Goal: Task Accomplishment & Management: Manage account settings

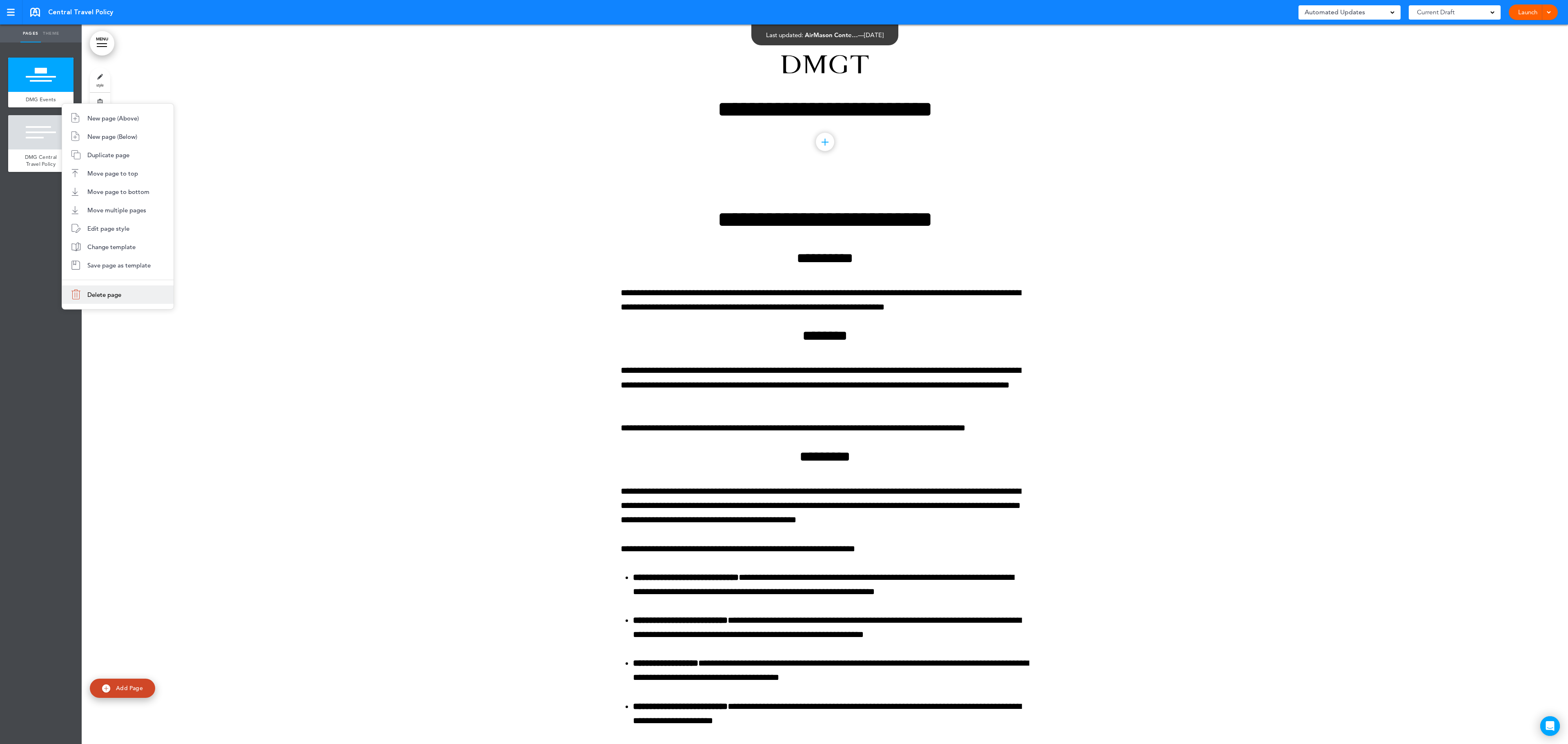
click at [129, 292] on li "Delete page" at bounding box center [117, 295] width 111 height 18
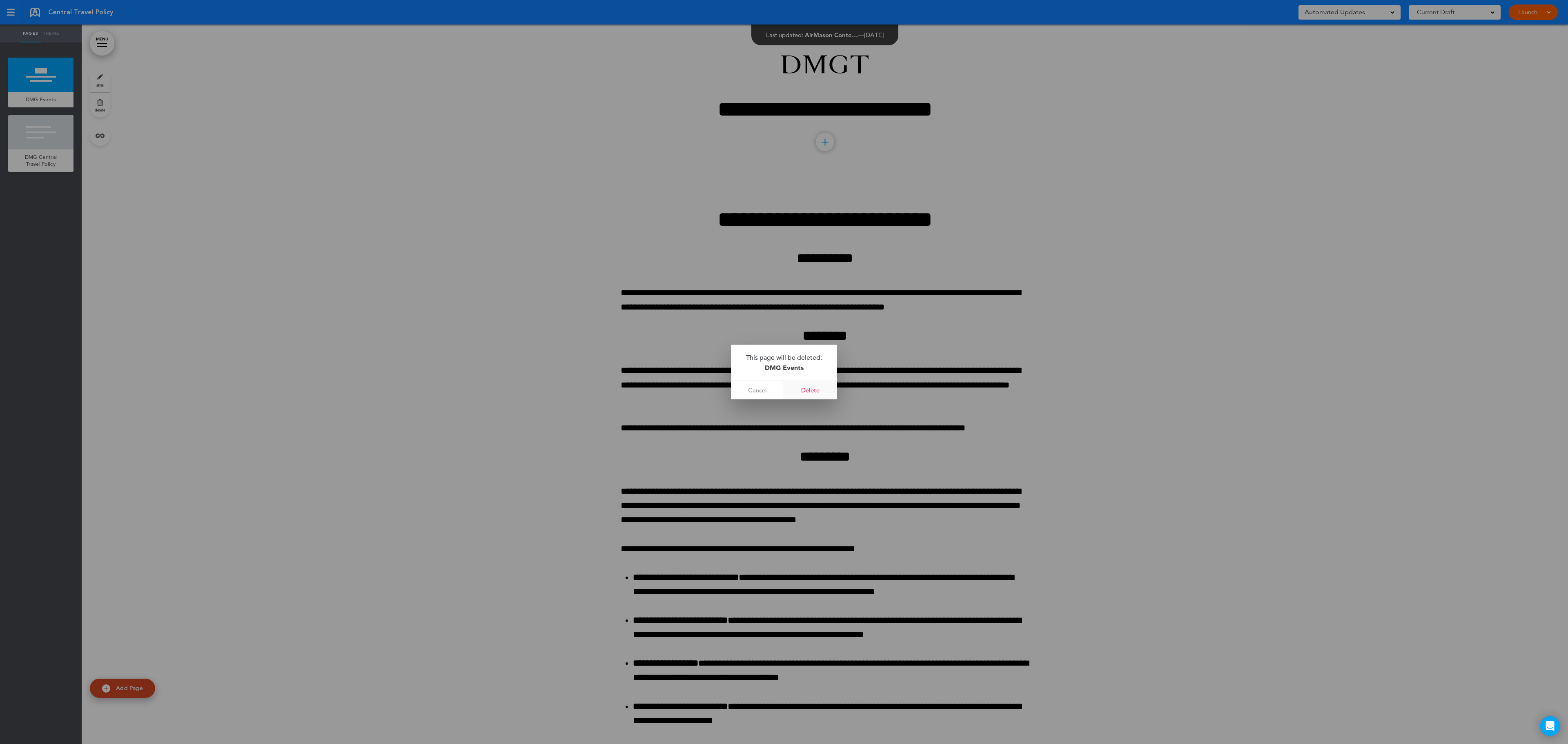
click at [810, 391] on link "Delete" at bounding box center [810, 390] width 53 height 18
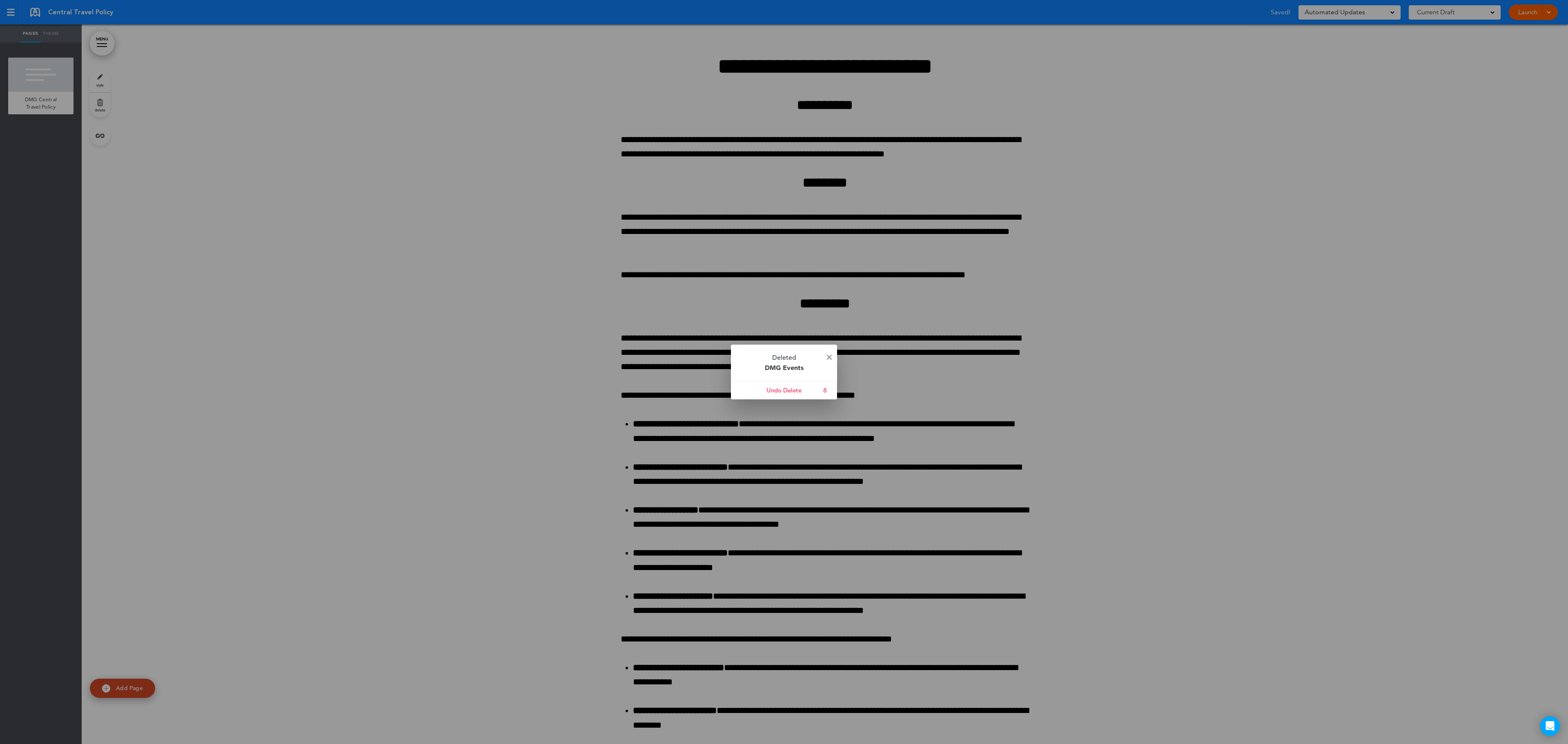
click at [912, 309] on div at bounding box center [784, 372] width 1568 height 744
click at [829, 358] on img at bounding box center [829, 357] width 5 height 5
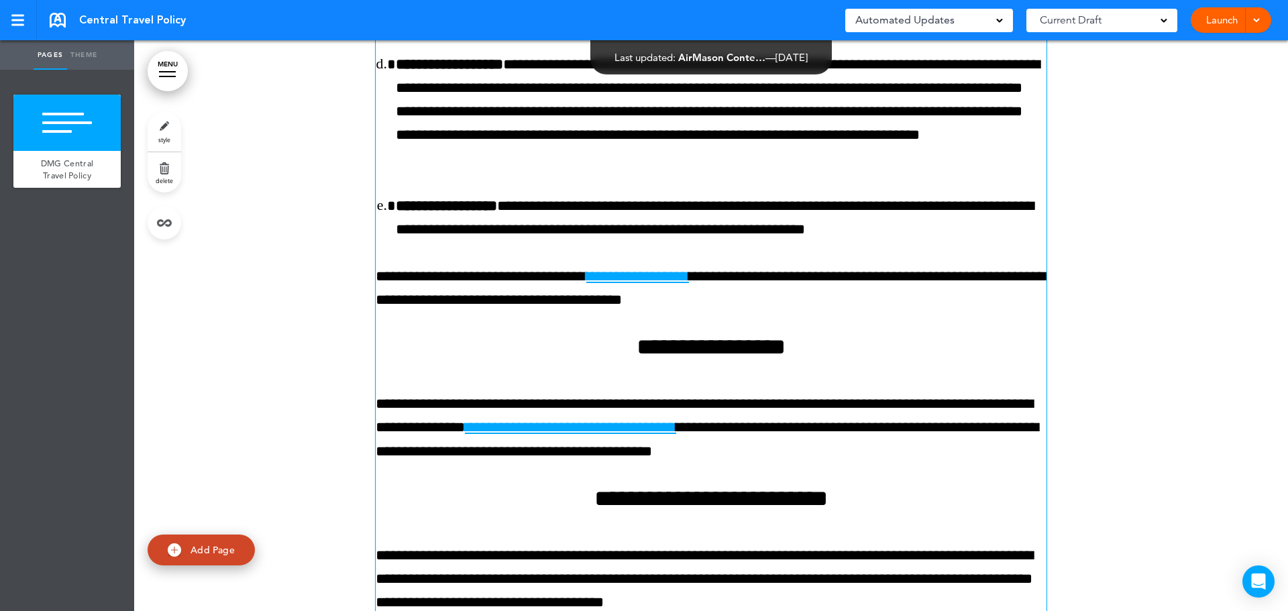
scroll to position [3918, 0]
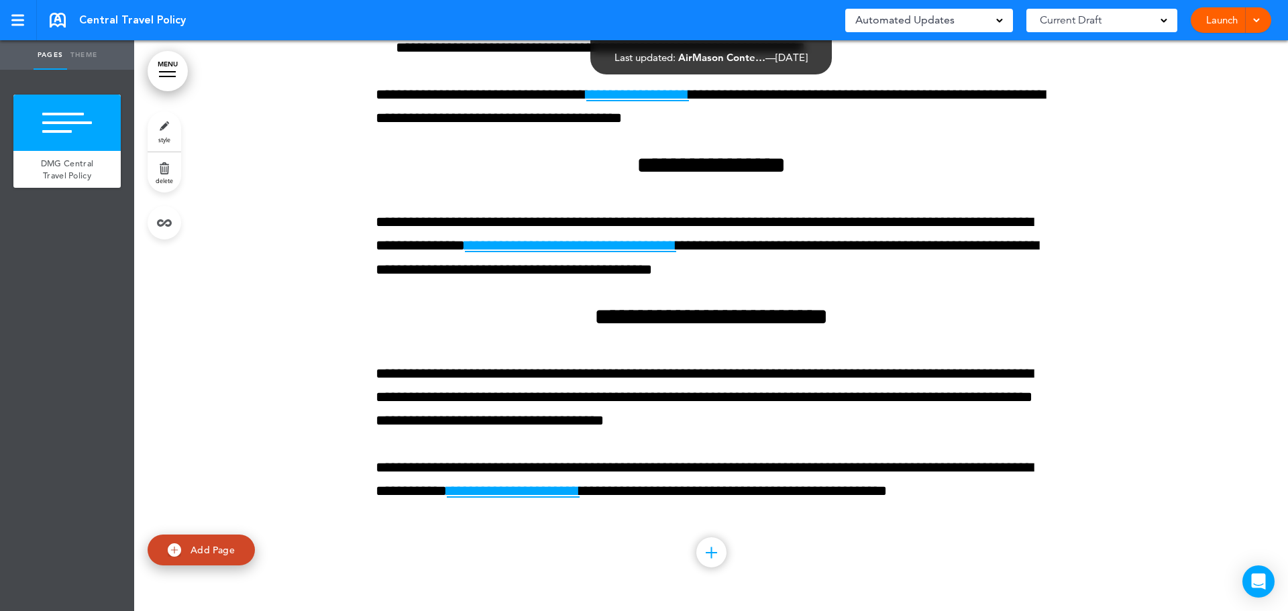
click at [1210, 23] on link "Launch" at bounding box center [1222, 19] width 42 height 25
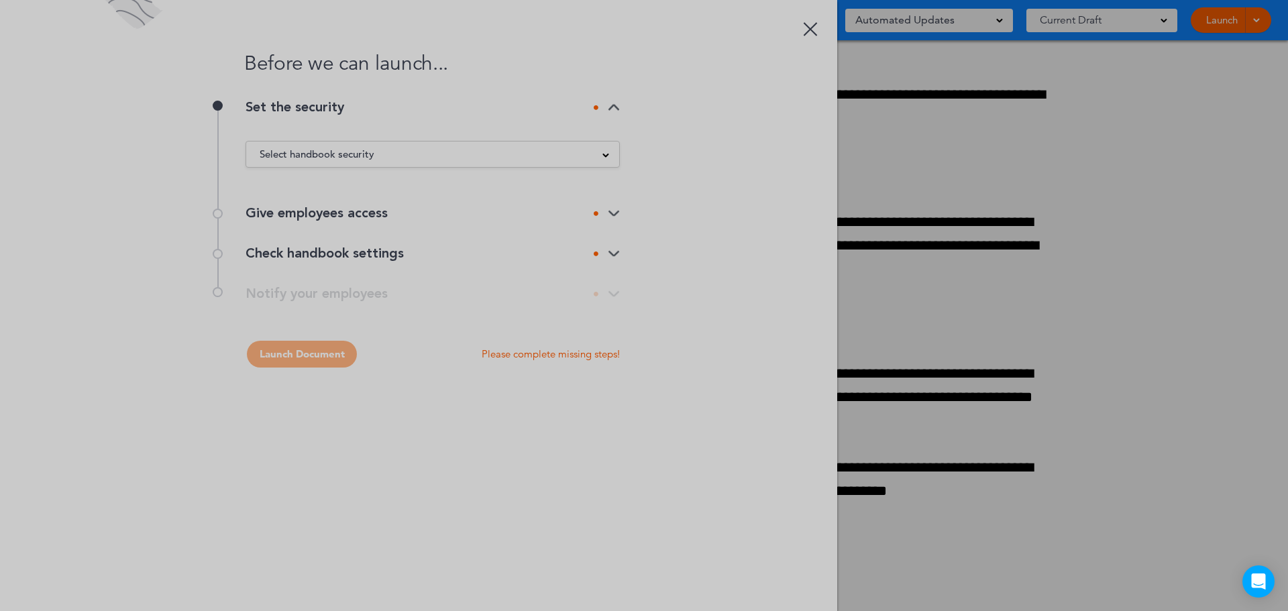
scroll to position [0, 0]
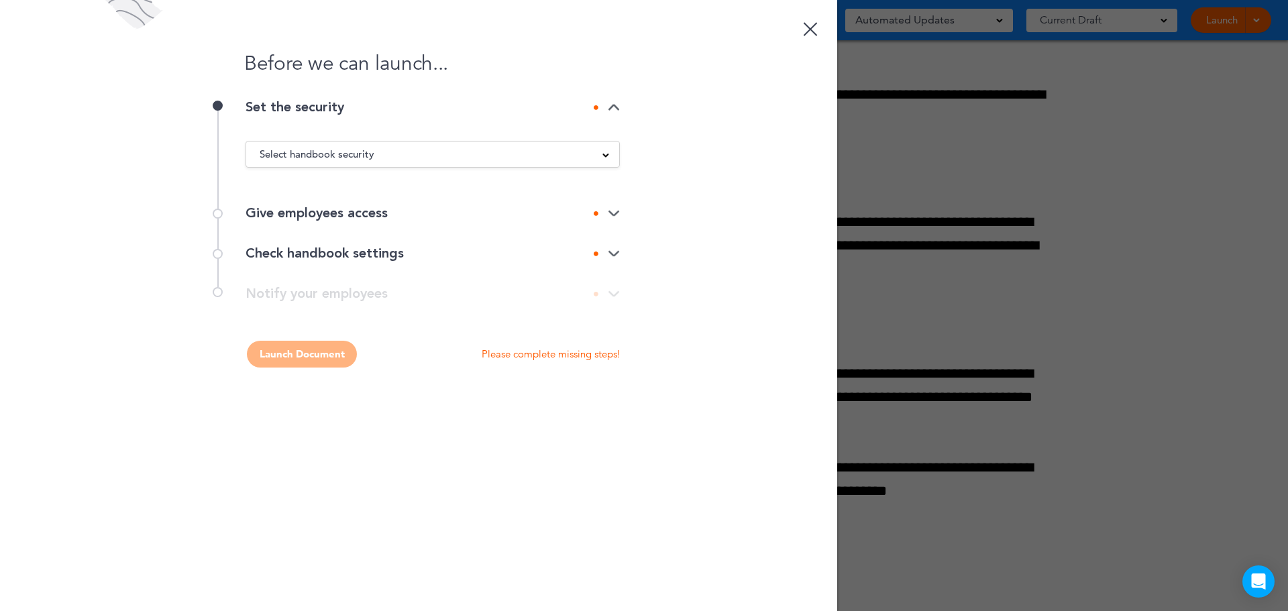
click at [528, 158] on div "Select handbook security" at bounding box center [432, 154] width 373 height 15
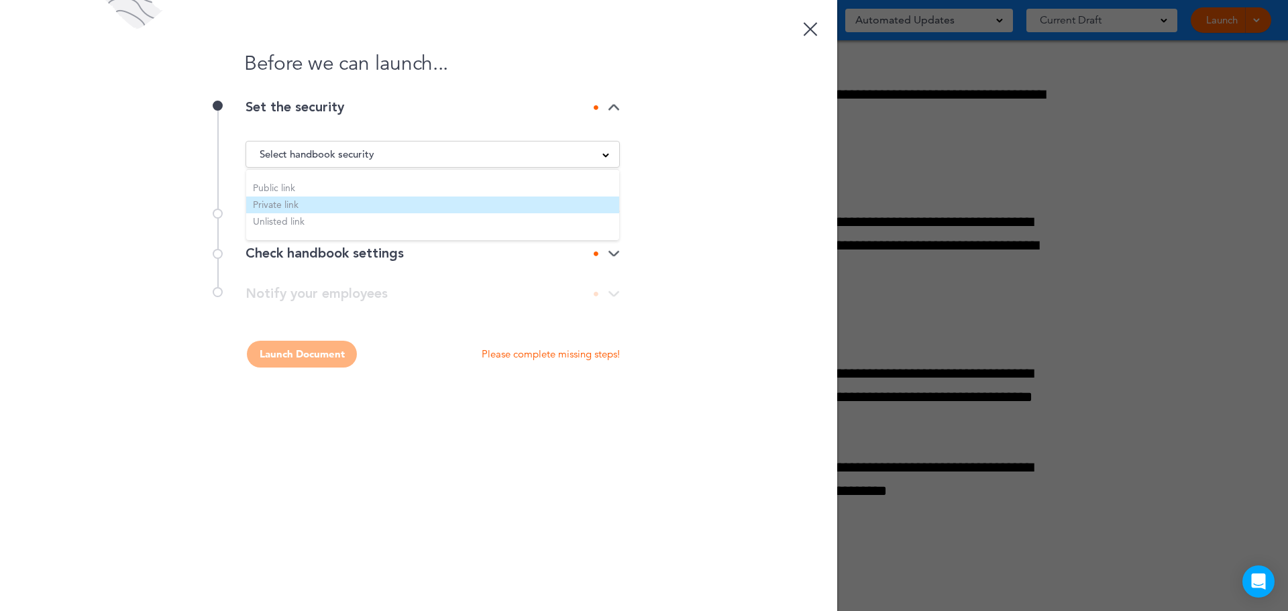
click at [309, 200] on li "Private link" at bounding box center [432, 205] width 373 height 17
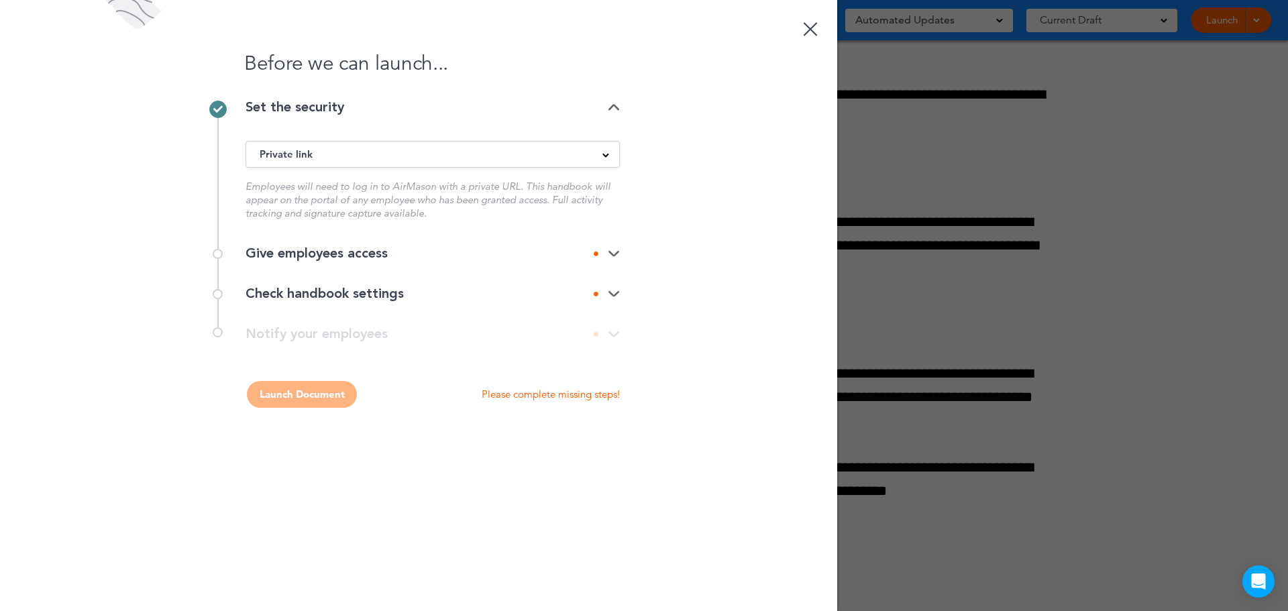
click at [357, 254] on div "Give employees access" at bounding box center [433, 253] width 374 height 13
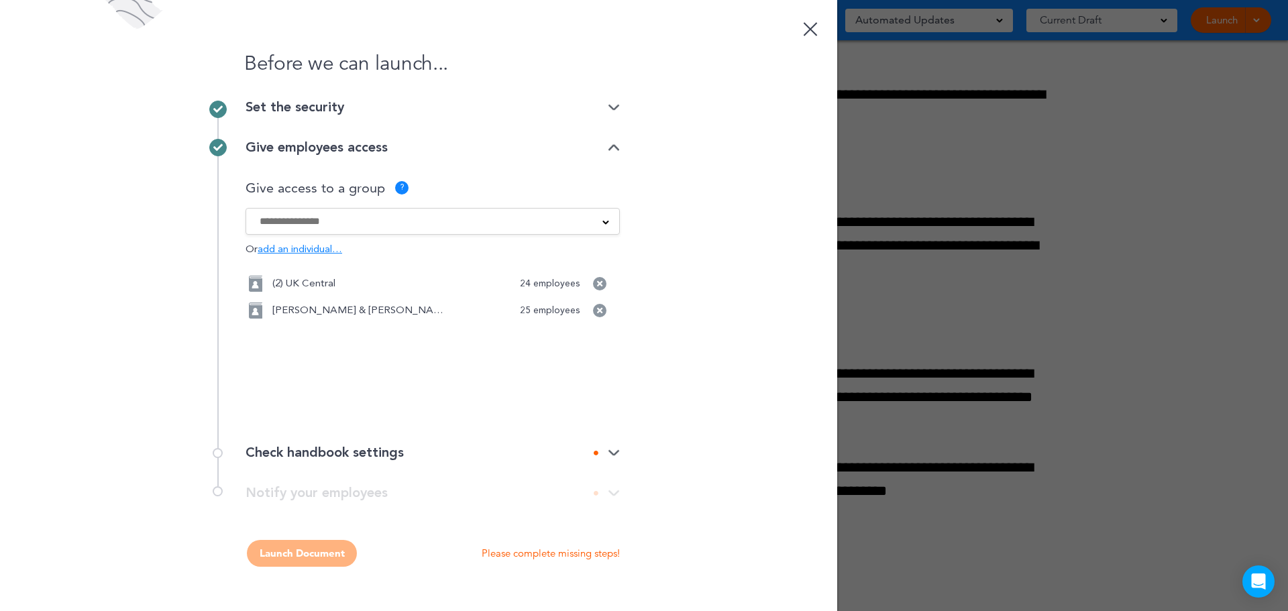
click at [350, 458] on div "Check handbook settings" at bounding box center [433, 452] width 374 height 13
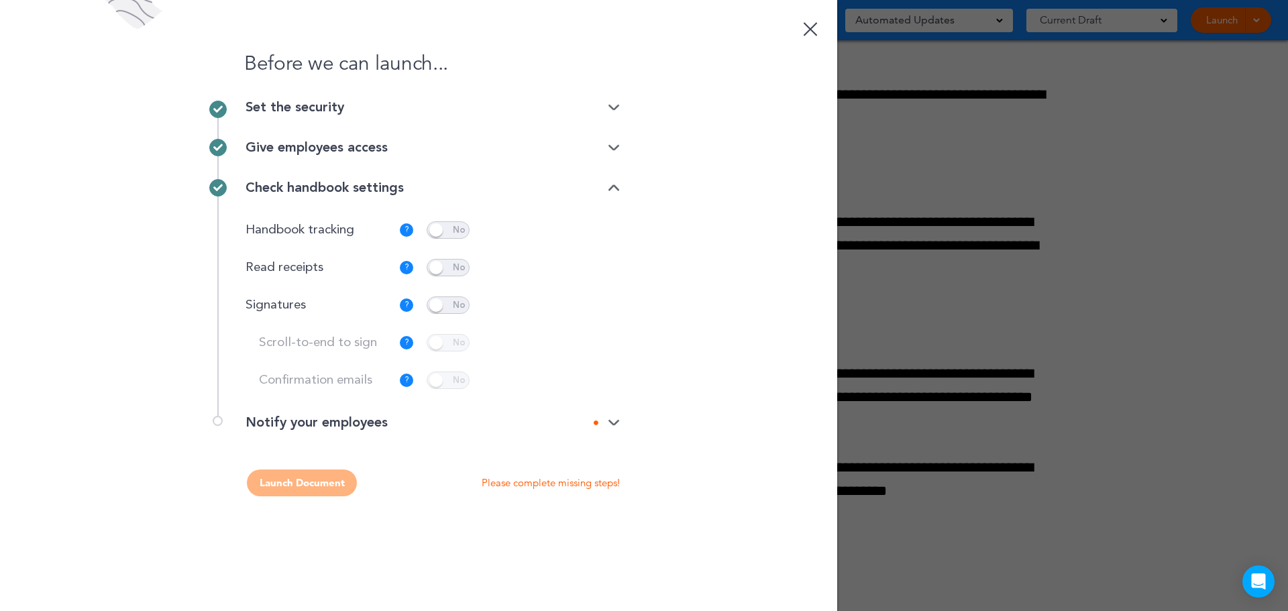
click at [612, 415] on div "Check handbook settings Handbook tracking ? Captures activity regarding where a…" at bounding box center [418, 292] width 402 height 248
click at [614, 425] on img at bounding box center [614, 423] width 12 height 9
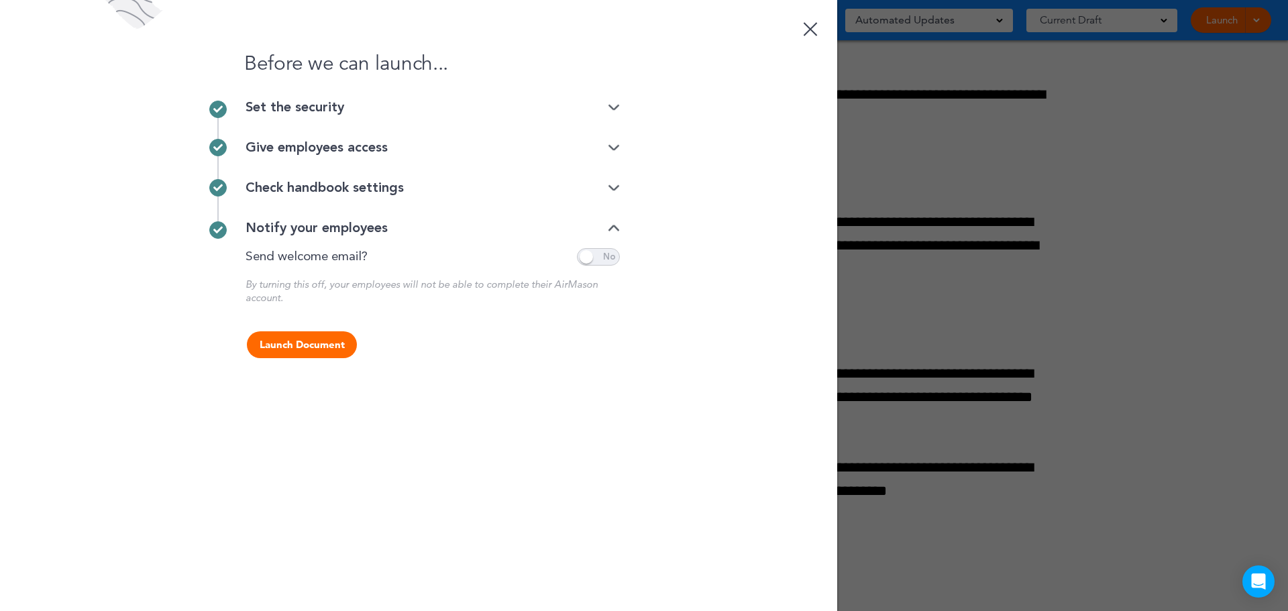
click at [309, 338] on button "Launch Document" at bounding box center [302, 344] width 110 height 27
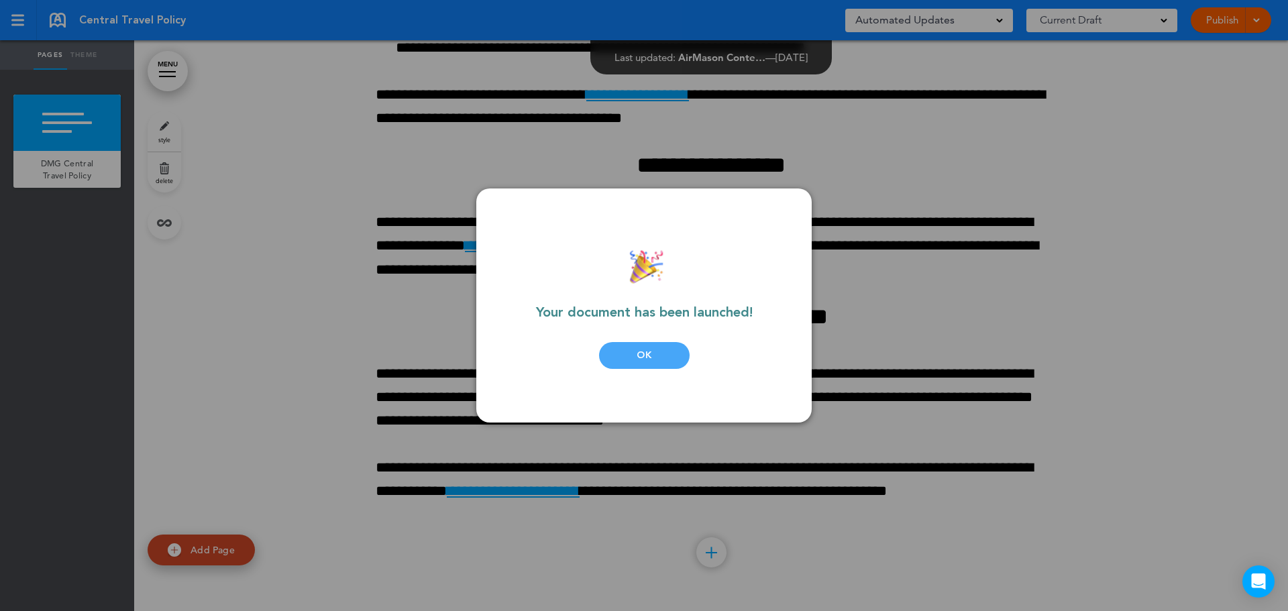
click at [661, 358] on div "OK" at bounding box center [644, 355] width 91 height 27
